Goal: Task Accomplishment & Management: Use online tool/utility

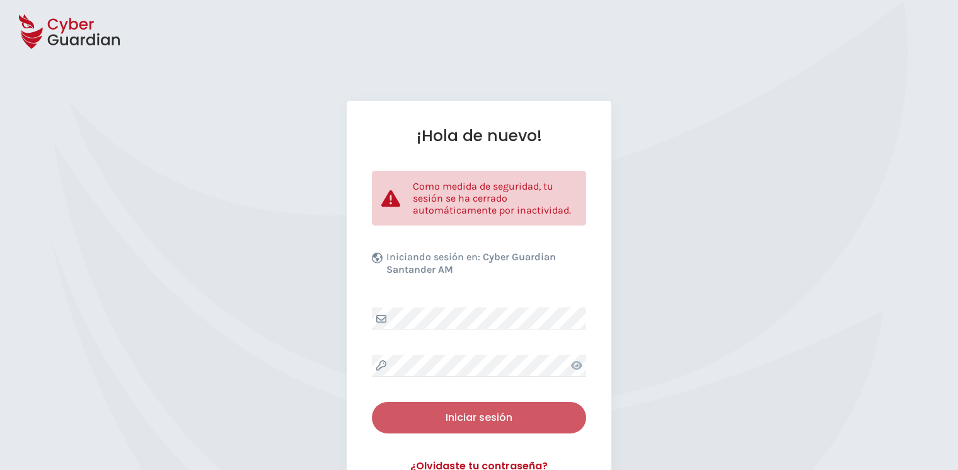
click at [477, 419] on div "Iniciar sesión" at bounding box center [478, 417] width 195 height 15
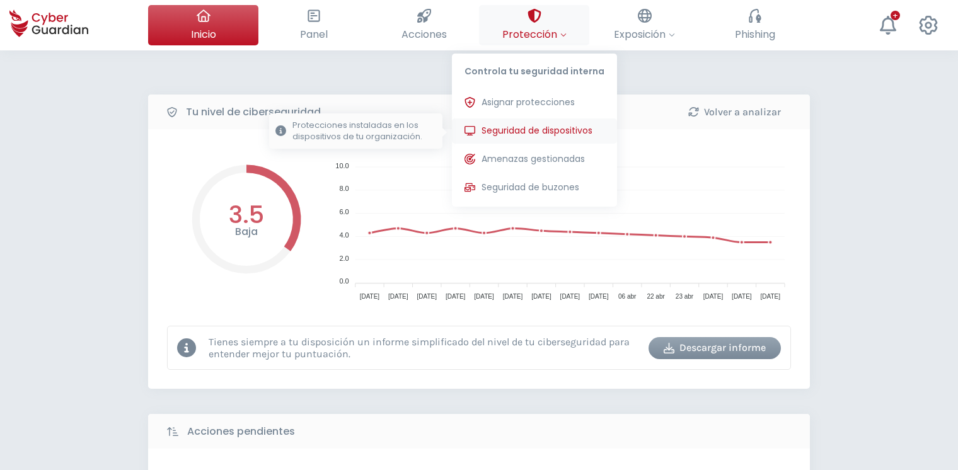
click at [512, 125] on span "Seguridad de dispositivos" at bounding box center [537, 130] width 111 height 13
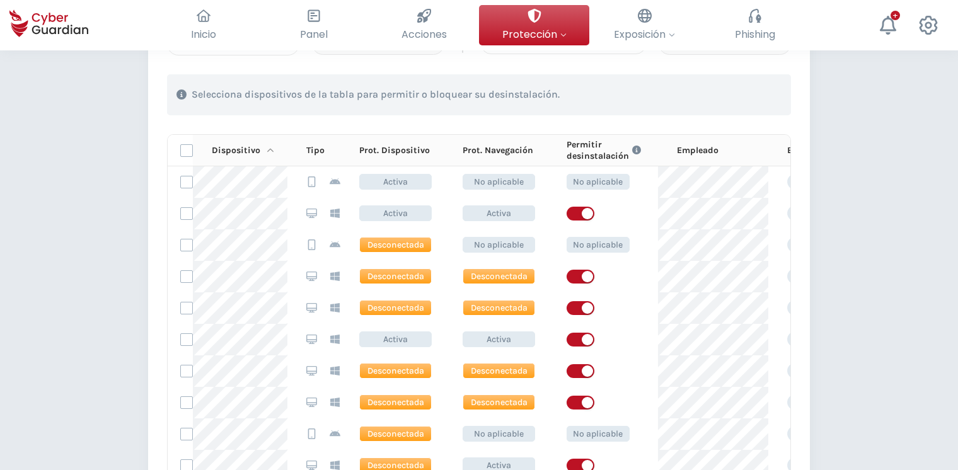
scroll to position [654, 0]
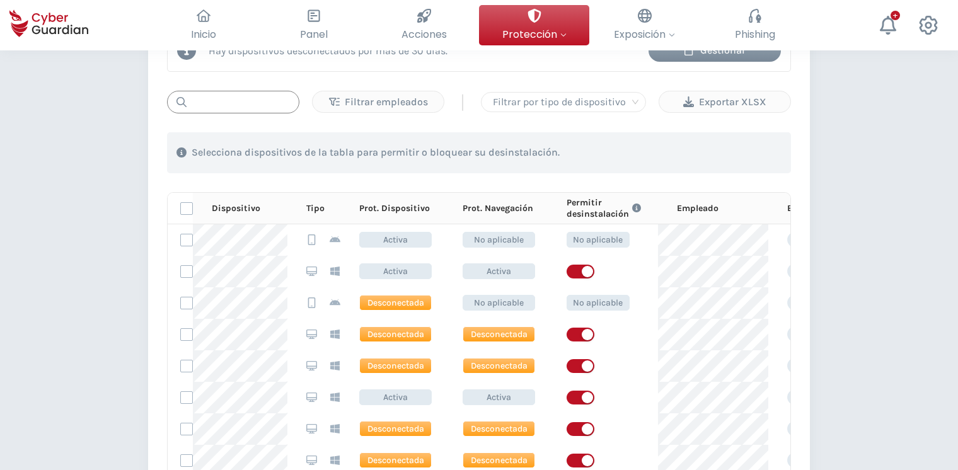
click at [215, 102] on input "text" at bounding box center [233, 102] width 132 height 23
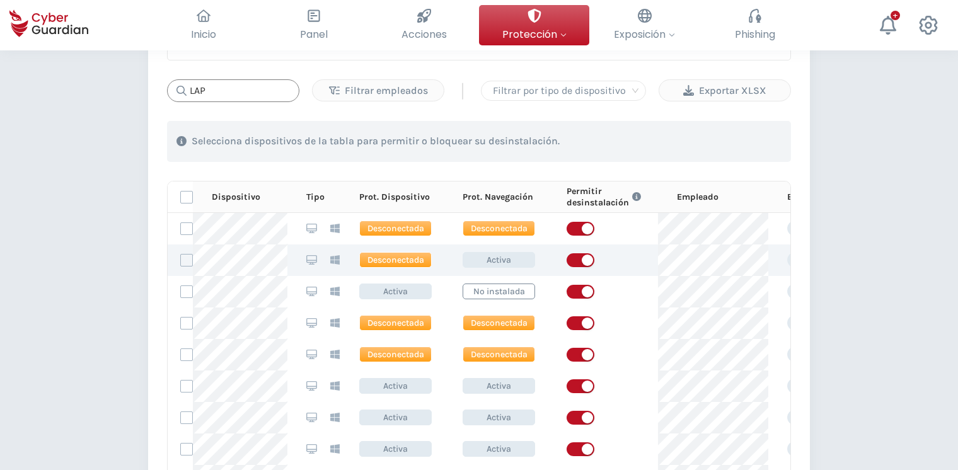
scroll to position [664, 0]
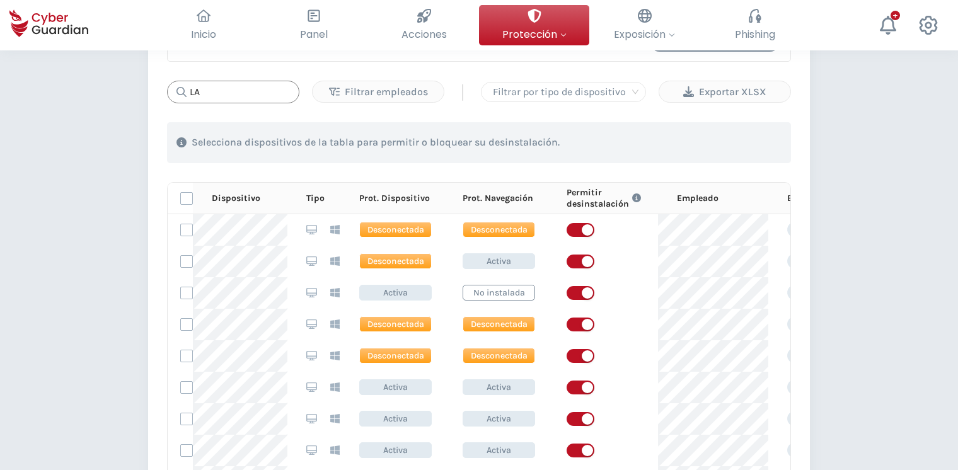
type input "L"
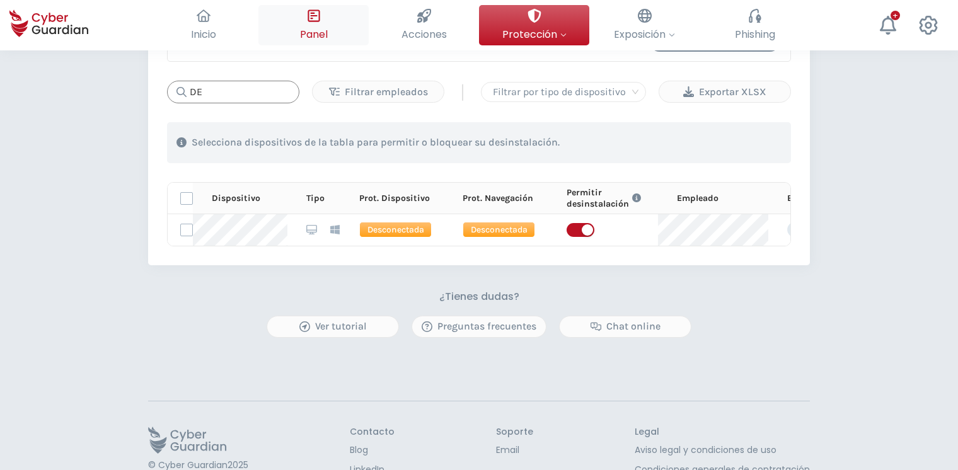
type input "DE"
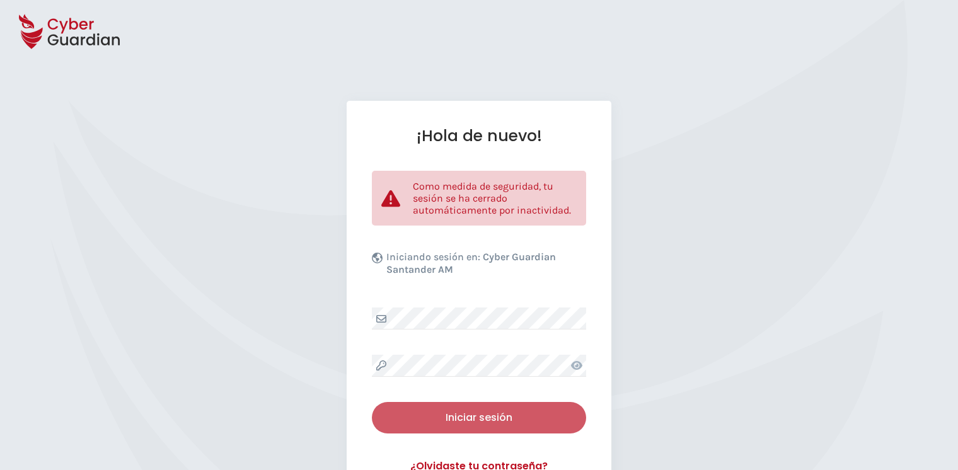
click at [464, 417] on div "Iniciar sesión" at bounding box center [478, 417] width 195 height 15
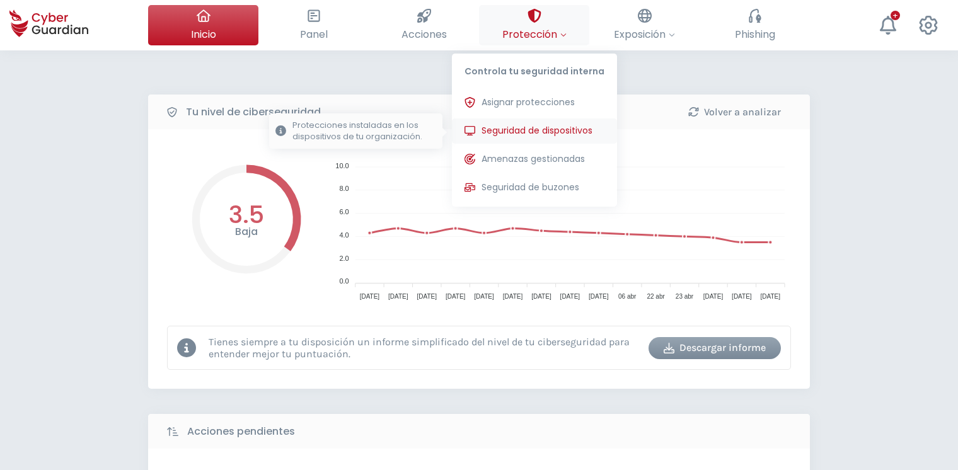
click at [535, 131] on span "Seguridad de dispositivos" at bounding box center [537, 130] width 111 height 13
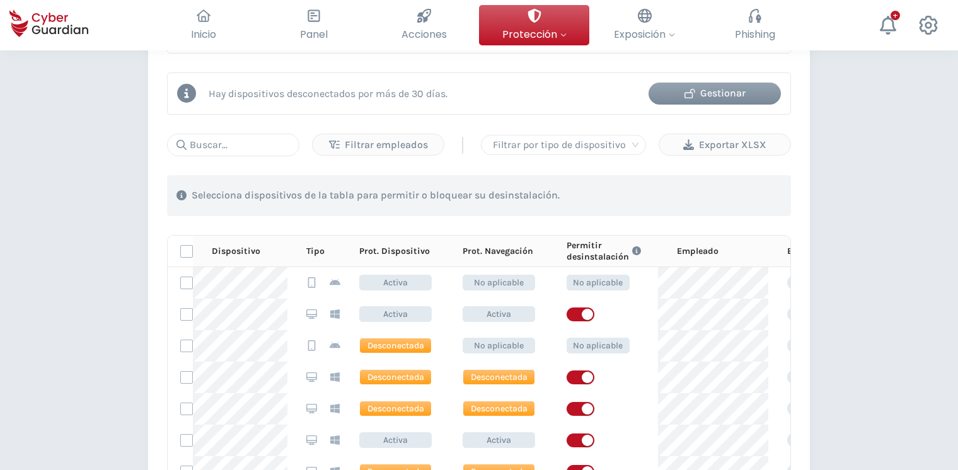
scroll to position [614, 0]
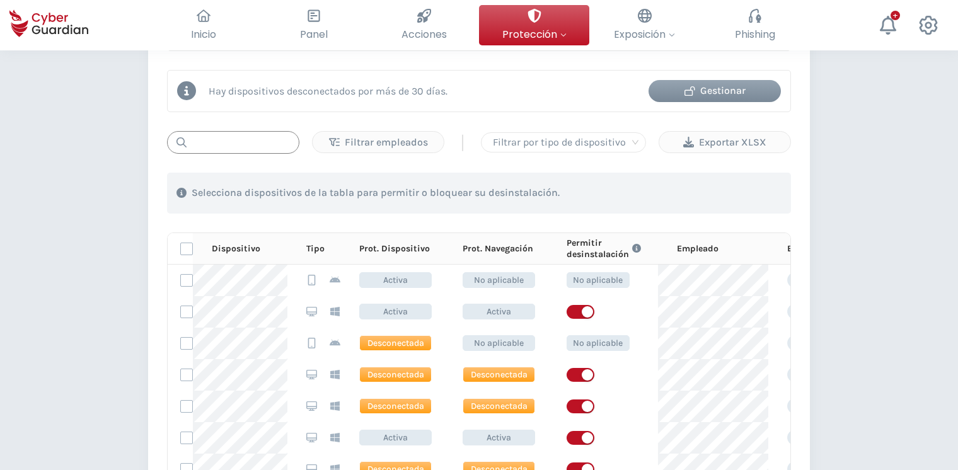
click at [229, 142] on input "text" at bounding box center [233, 142] width 132 height 23
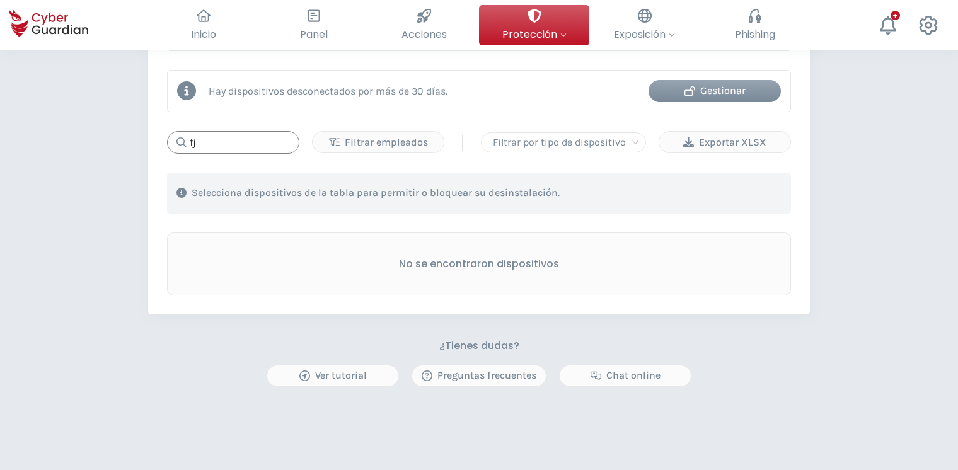
type input "fj"
